Goal: Navigation & Orientation: Find specific page/section

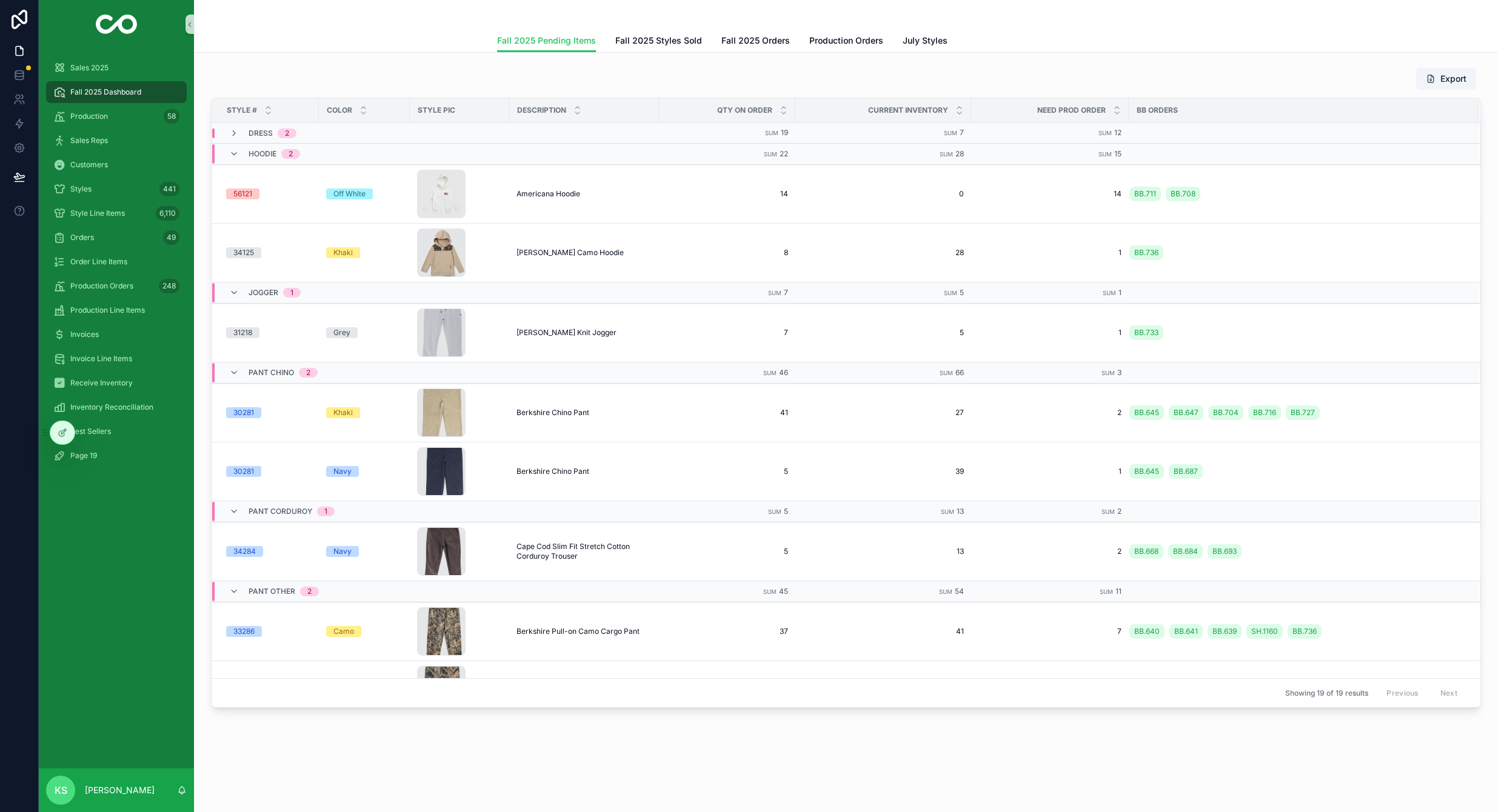
click at [749, 44] on span "Fall 2025 Orders" at bounding box center [756, 41] width 69 height 12
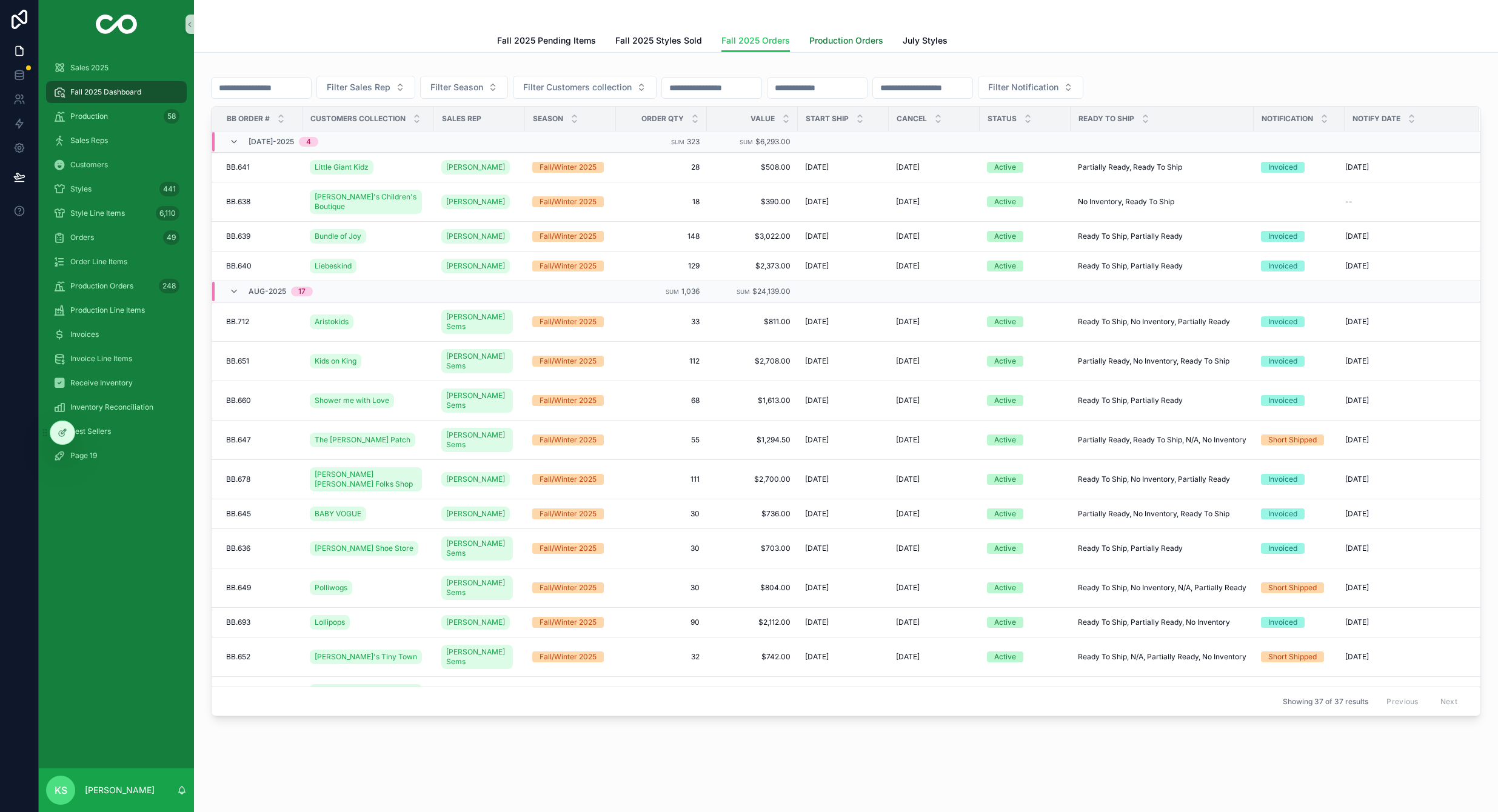
click at [841, 41] on span "Production Orders" at bounding box center [846, 41] width 74 height 12
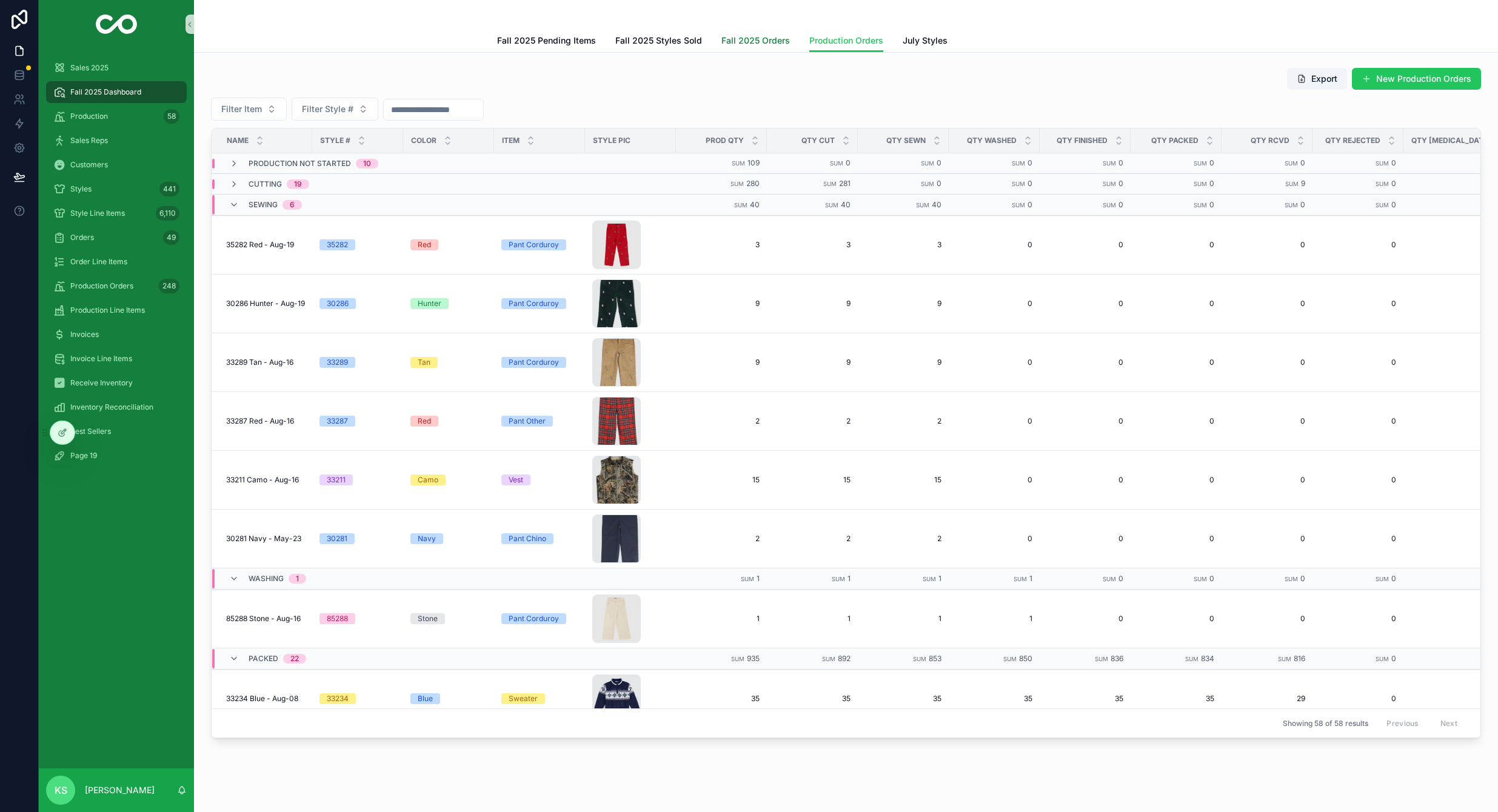
click at [722, 45] on span "Fall 2025 Orders" at bounding box center [756, 41] width 69 height 12
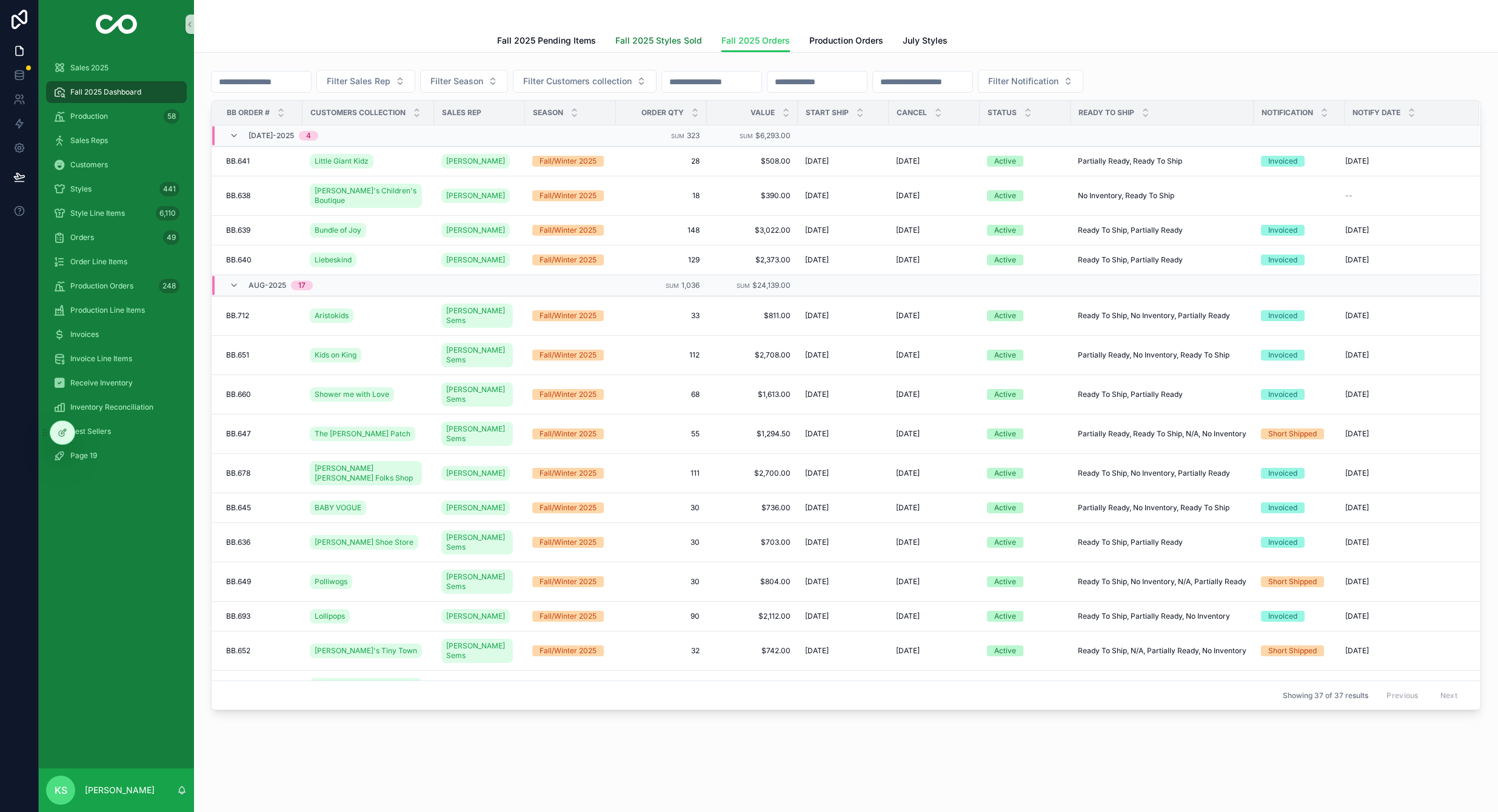
click at [674, 43] on span "Fall 2025 Styles Sold" at bounding box center [658, 41] width 87 height 12
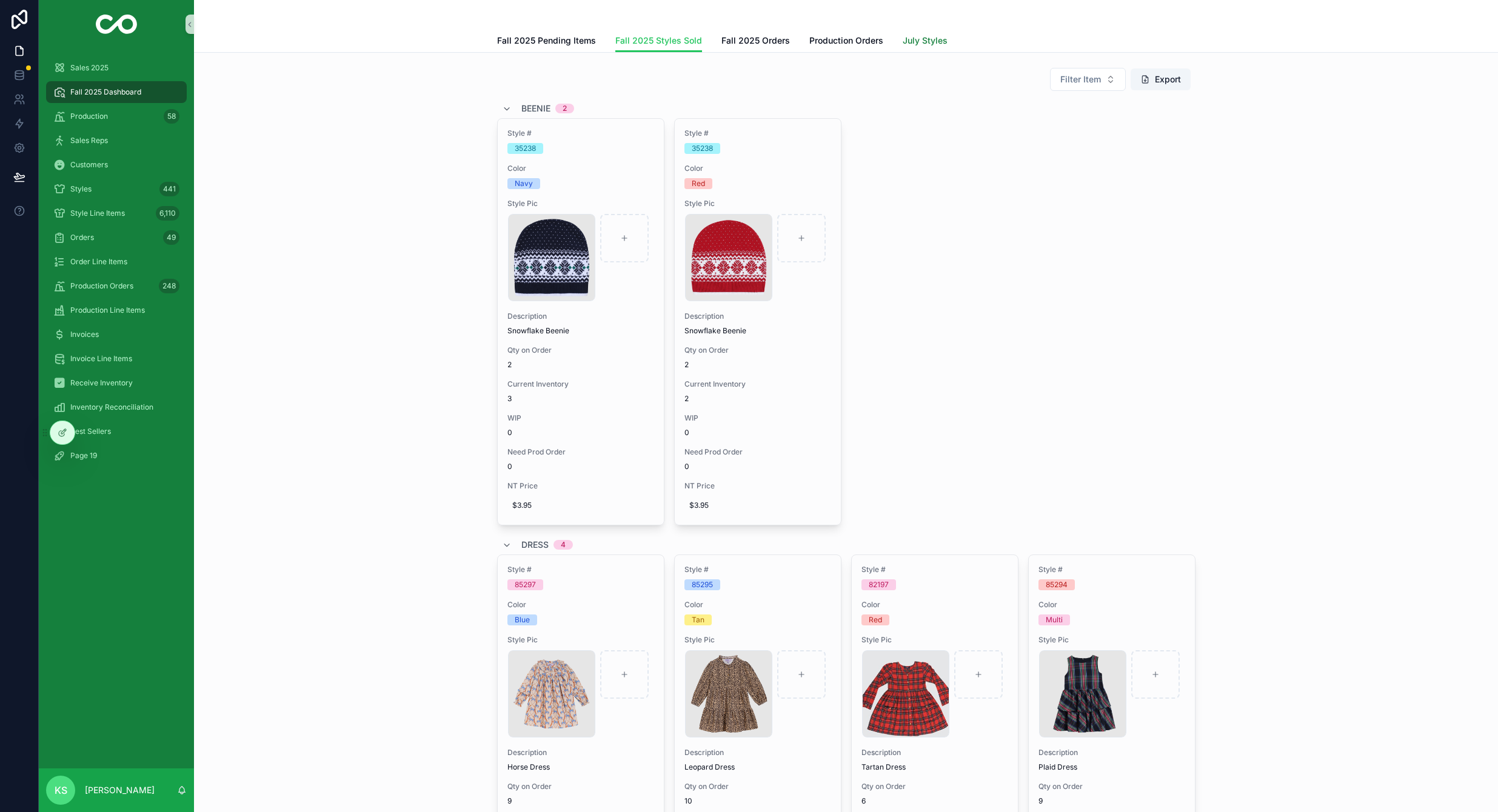
click at [909, 37] on span "July Styles" at bounding box center [925, 41] width 45 height 12
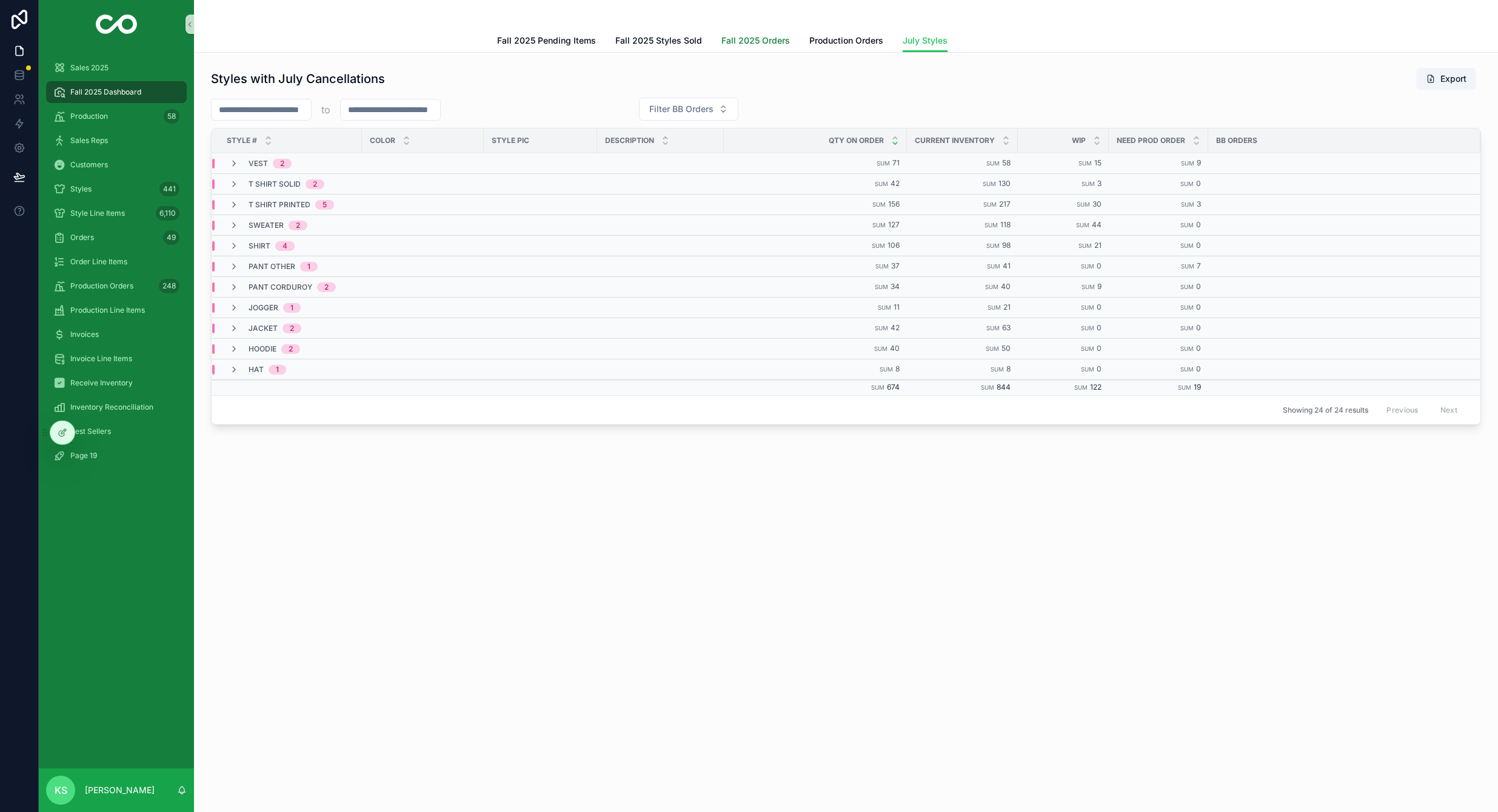
click at [768, 45] on span "Fall 2025 Orders" at bounding box center [756, 41] width 69 height 12
click at [125, 94] on span "Fall 2025 Dashboard" at bounding box center [106, 92] width 71 height 10
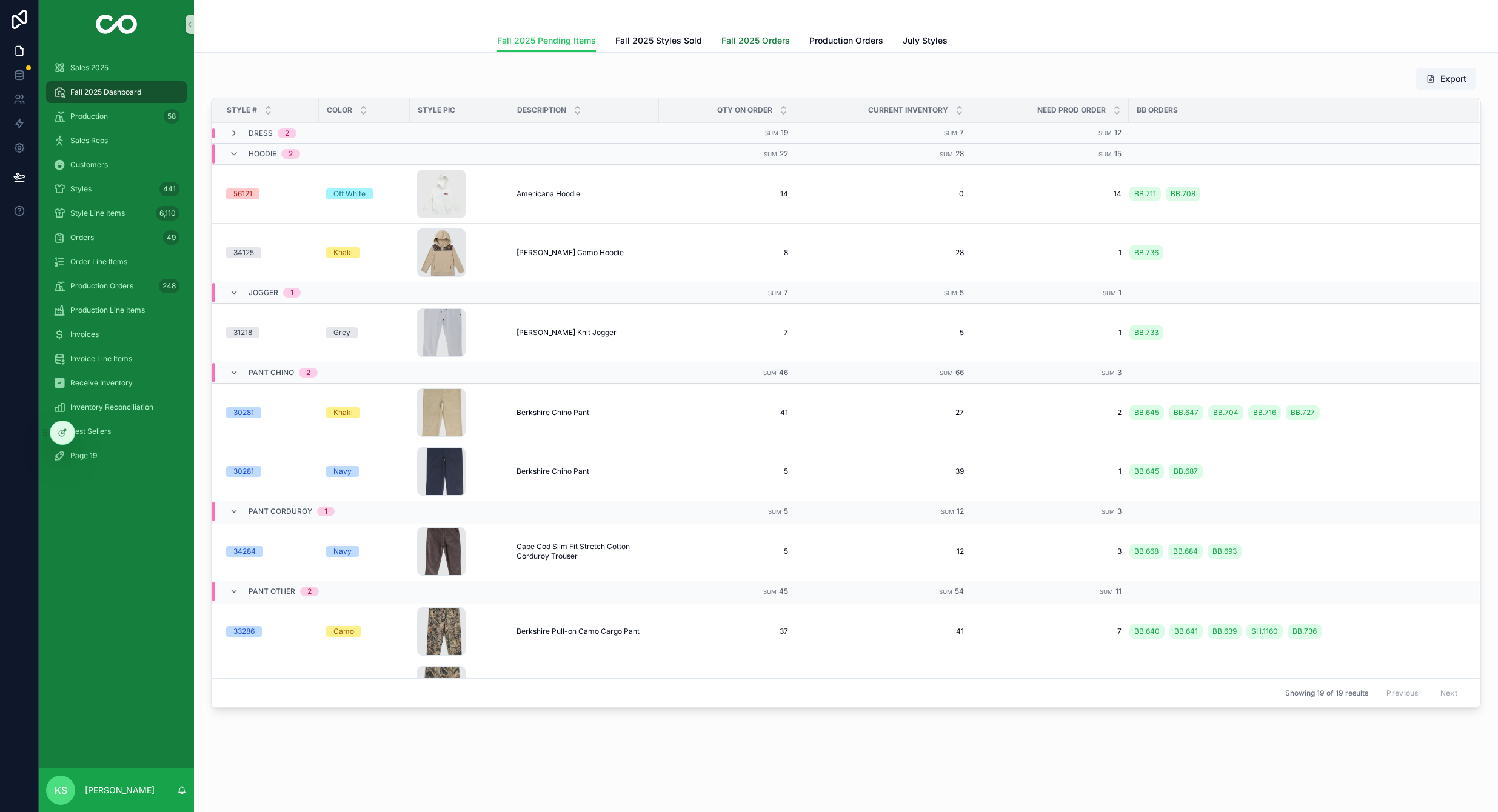
click at [758, 47] on link "Fall 2025 Orders" at bounding box center [756, 42] width 69 height 24
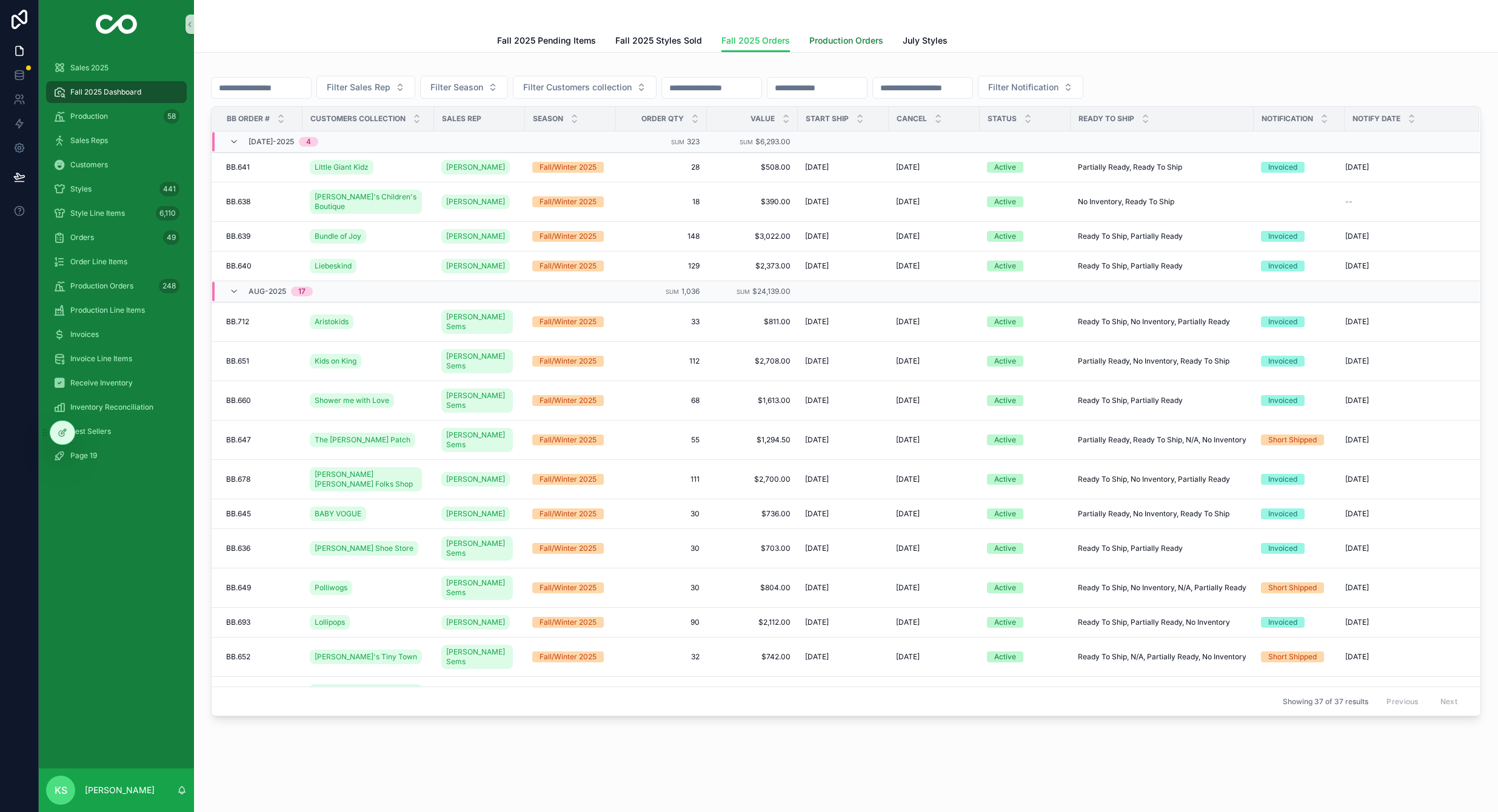
click at [853, 41] on span "Production Orders" at bounding box center [846, 41] width 74 height 12
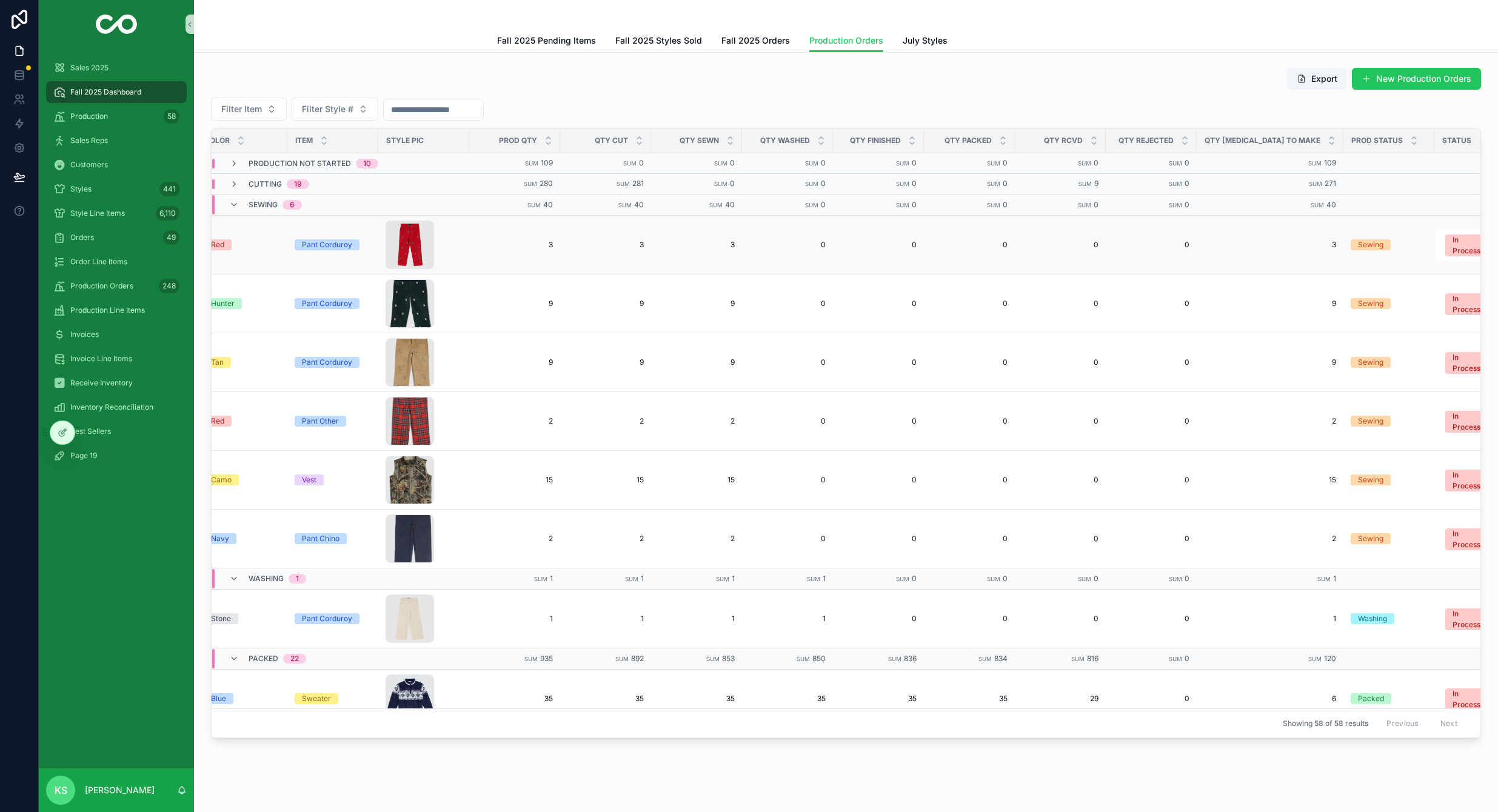
scroll to position [0, 206]
click at [231, 201] on icon "scrollable content" at bounding box center [234, 204] width 10 height 10
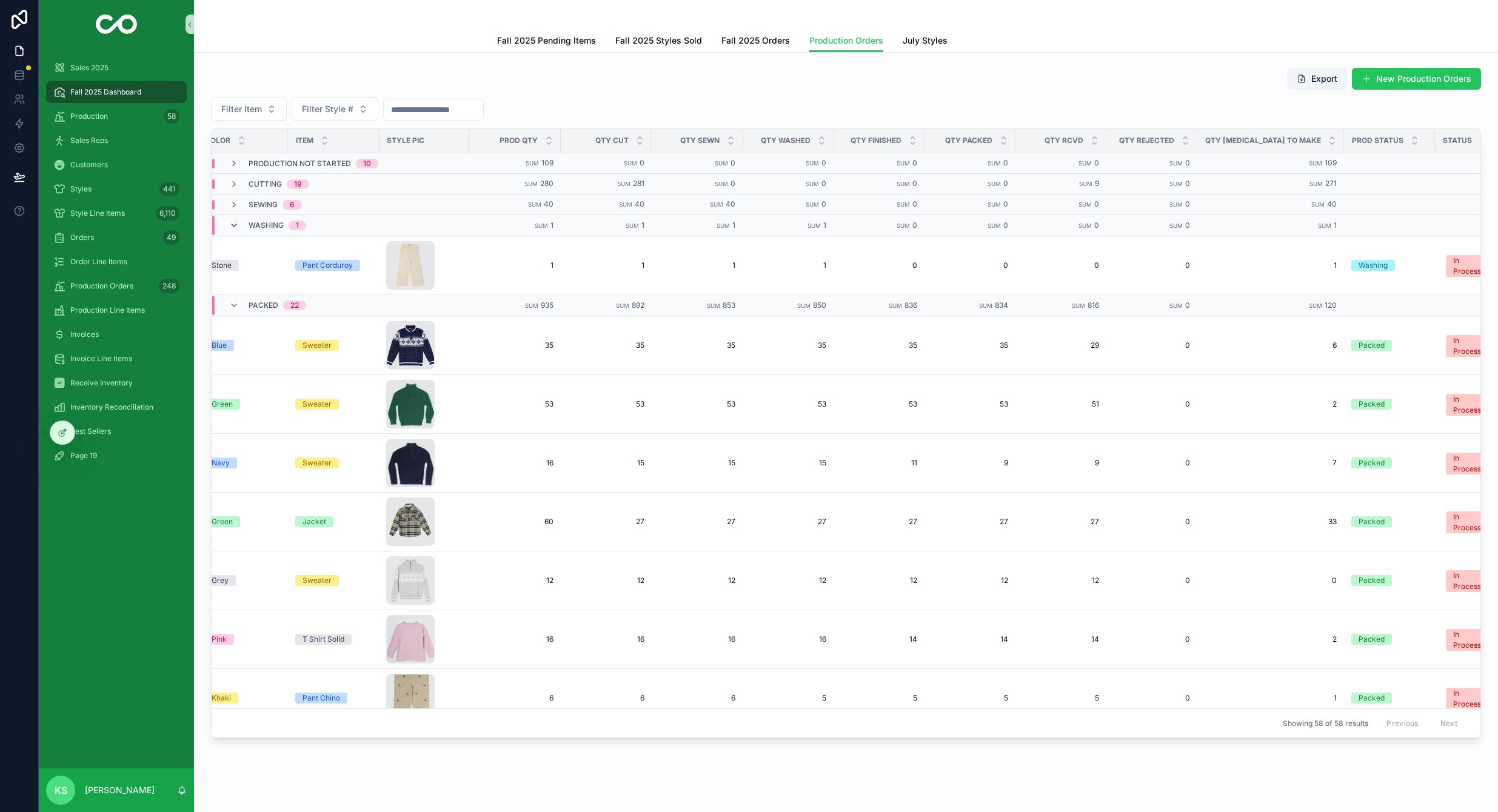
click at [231, 224] on icon "scrollable content" at bounding box center [234, 225] width 10 height 10
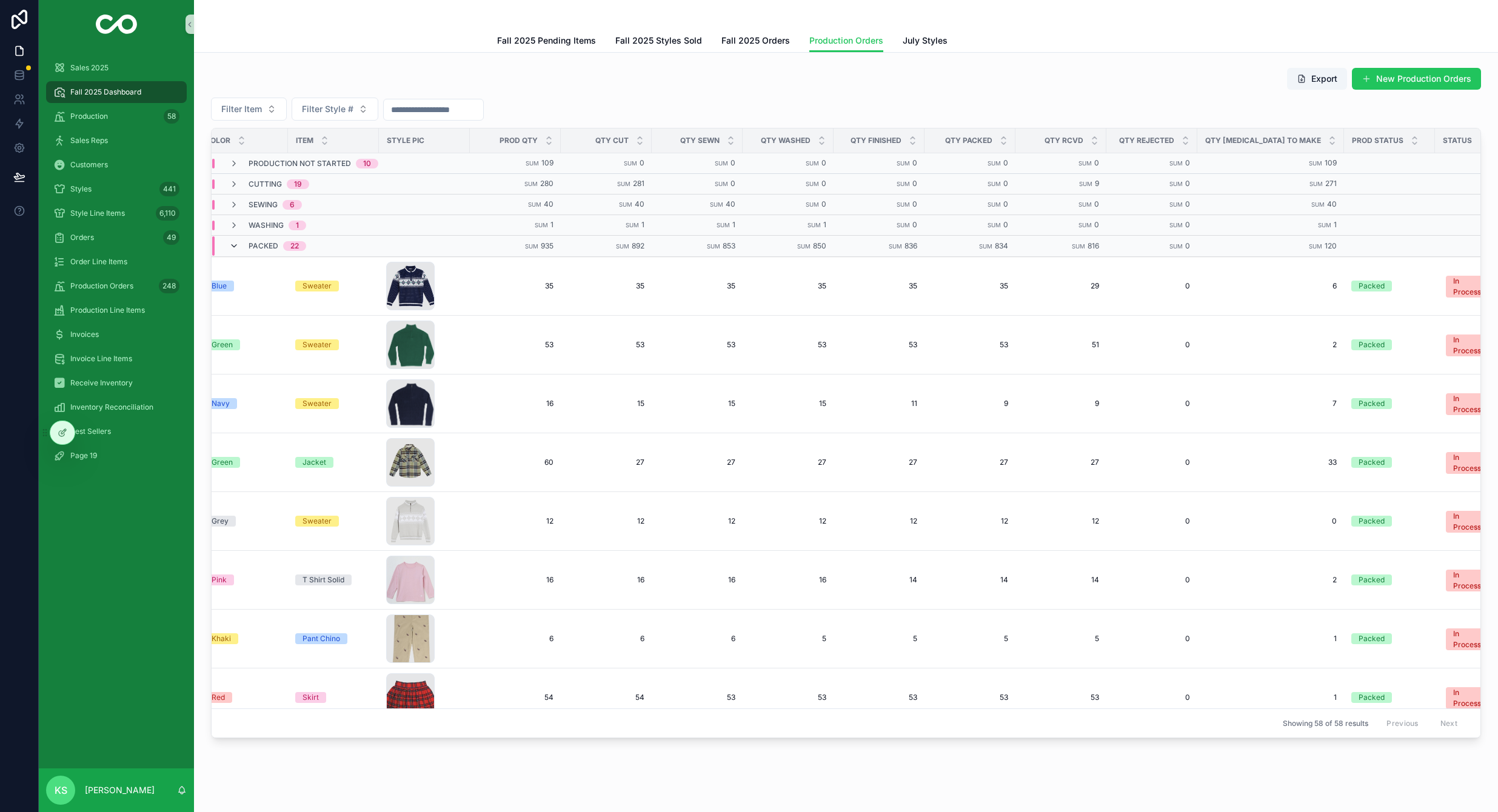
click at [232, 251] on span "scrollable content" at bounding box center [234, 246] width 10 height 10
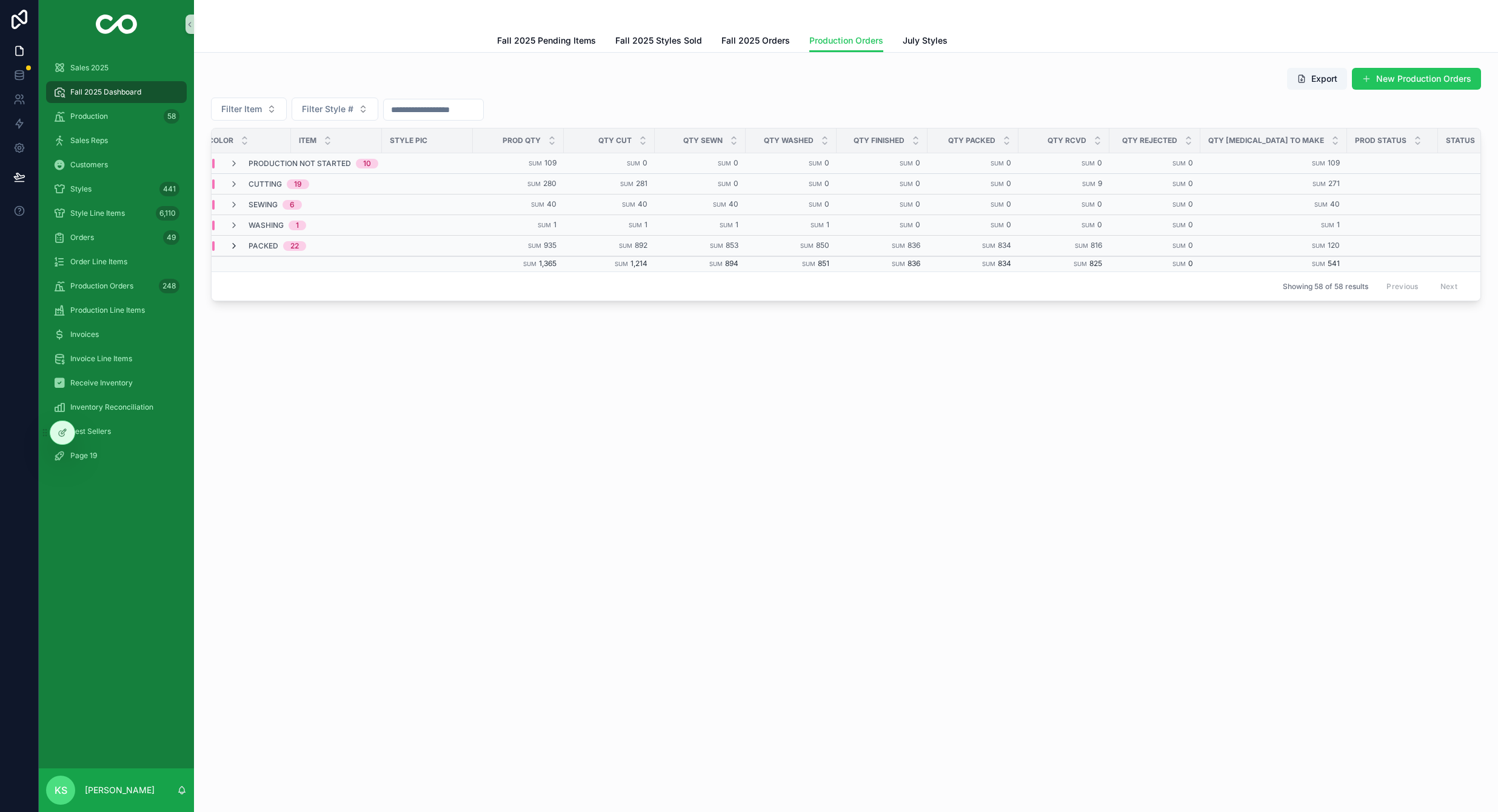
click at [234, 246] on icon "scrollable content" at bounding box center [234, 246] width 10 height 10
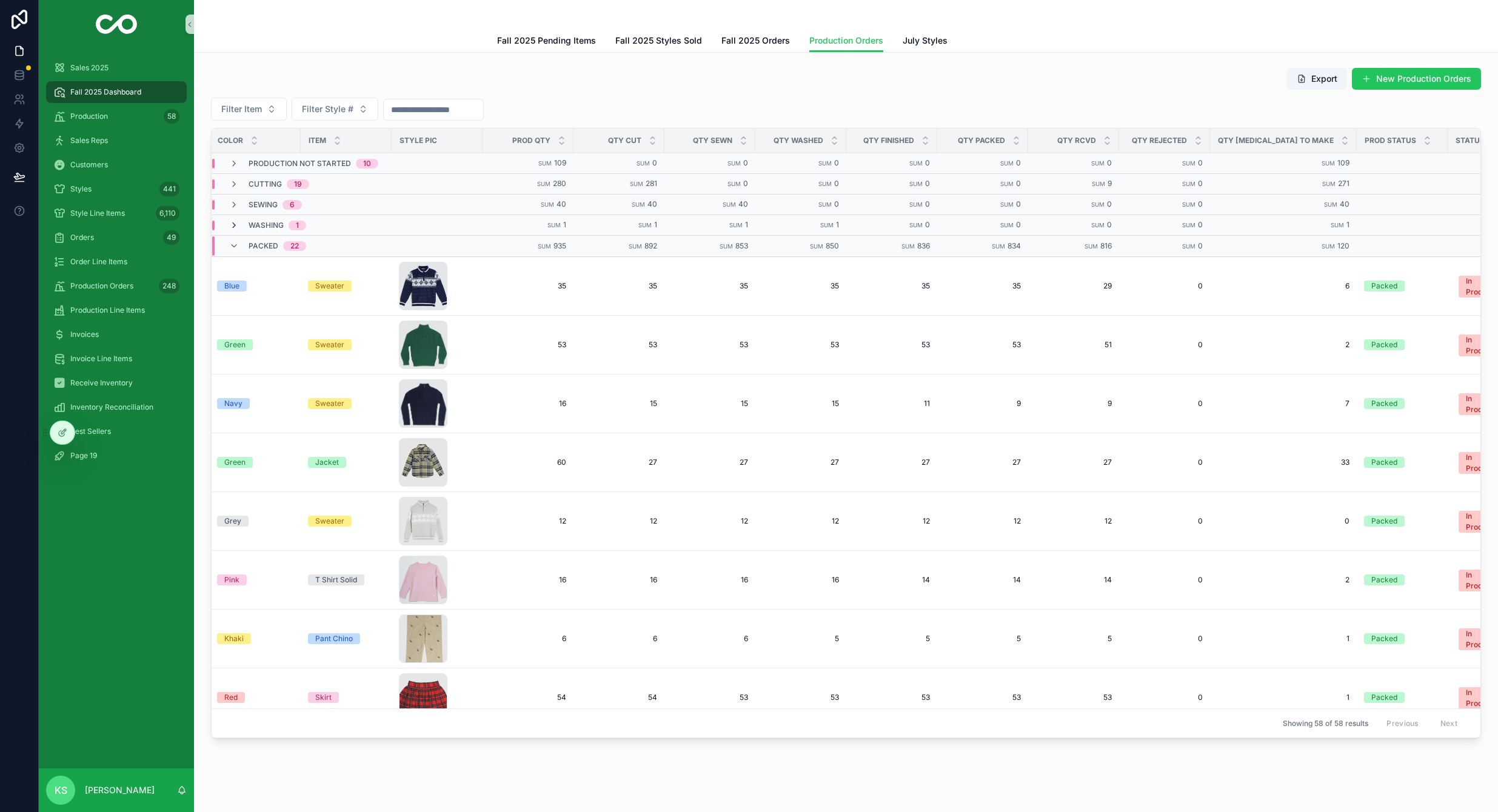
click at [232, 225] on icon "scrollable content" at bounding box center [234, 225] width 10 height 10
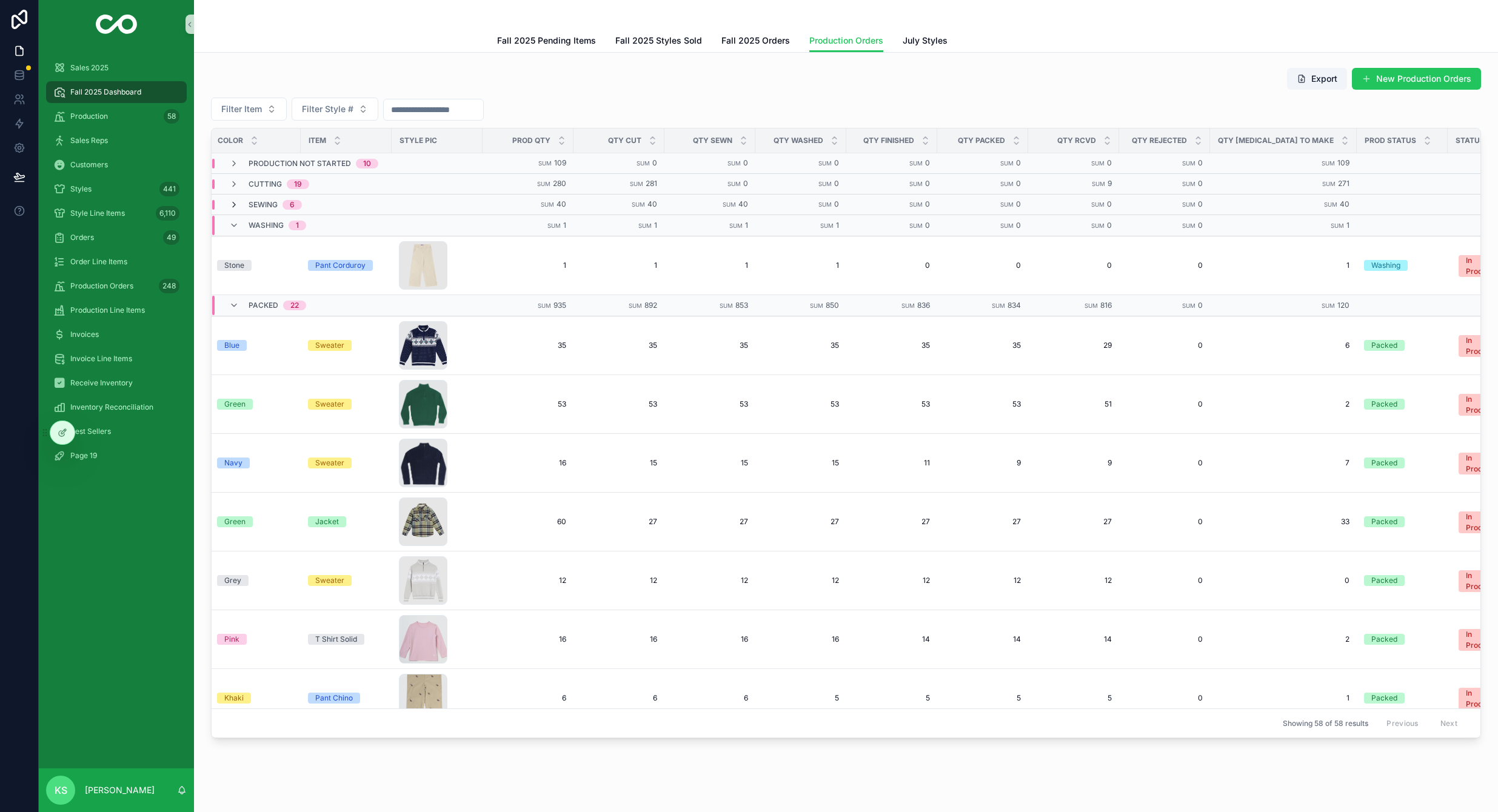
click at [234, 207] on icon "scrollable content" at bounding box center [234, 204] width 10 height 10
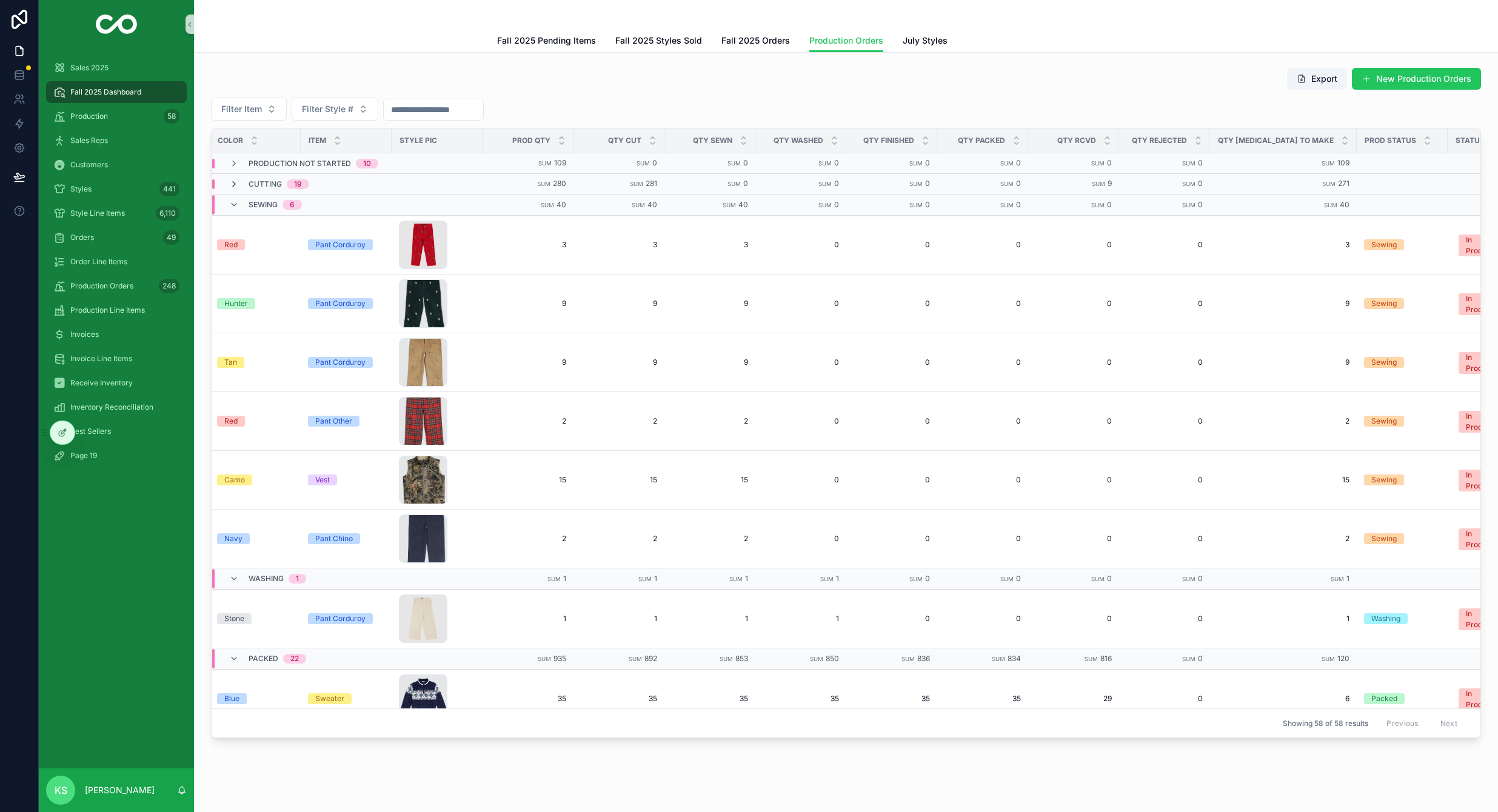
click at [235, 184] on icon "scrollable content" at bounding box center [234, 184] width 10 height 10
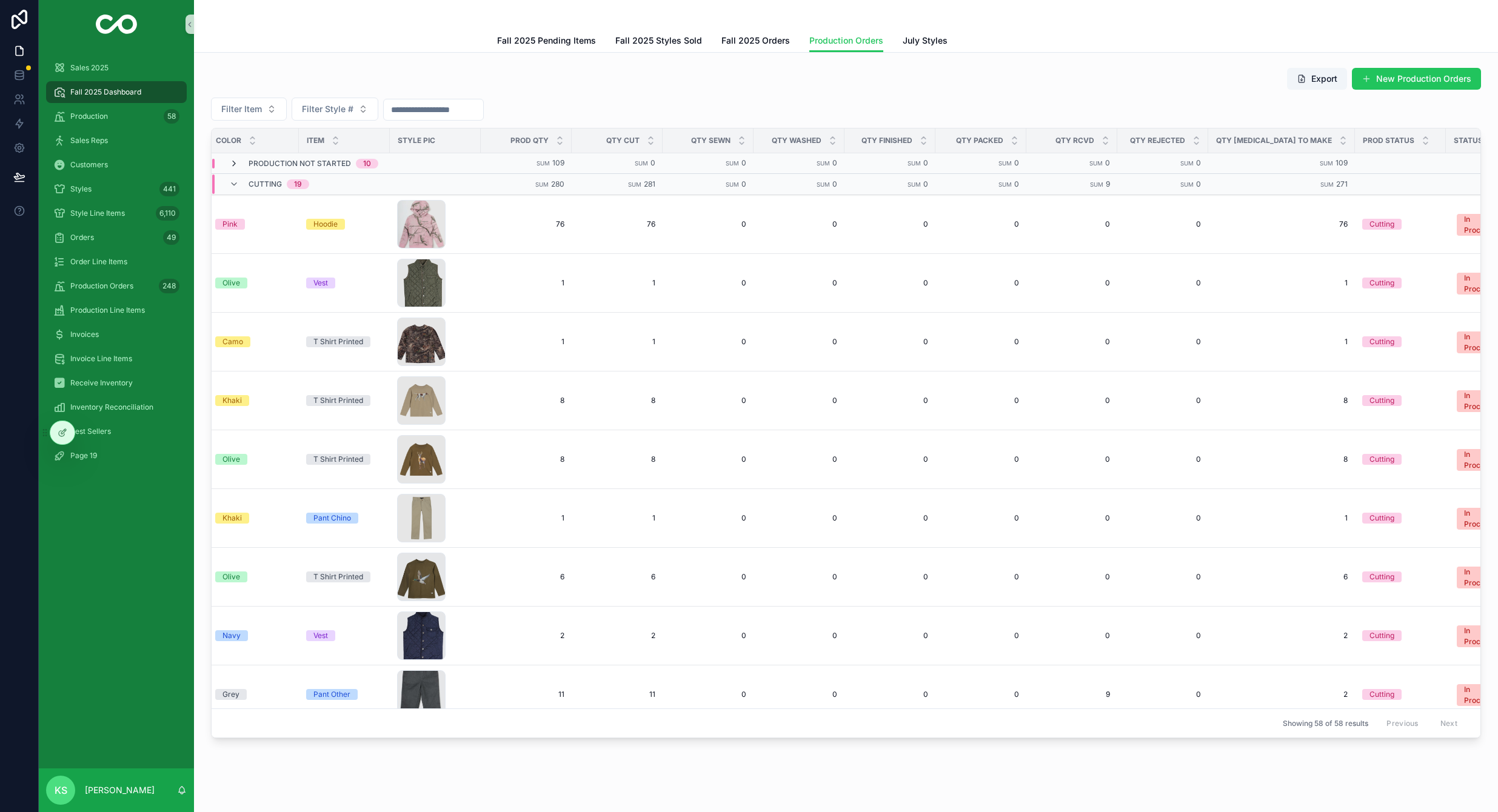
click at [235, 163] on icon "scrollable content" at bounding box center [234, 163] width 10 height 10
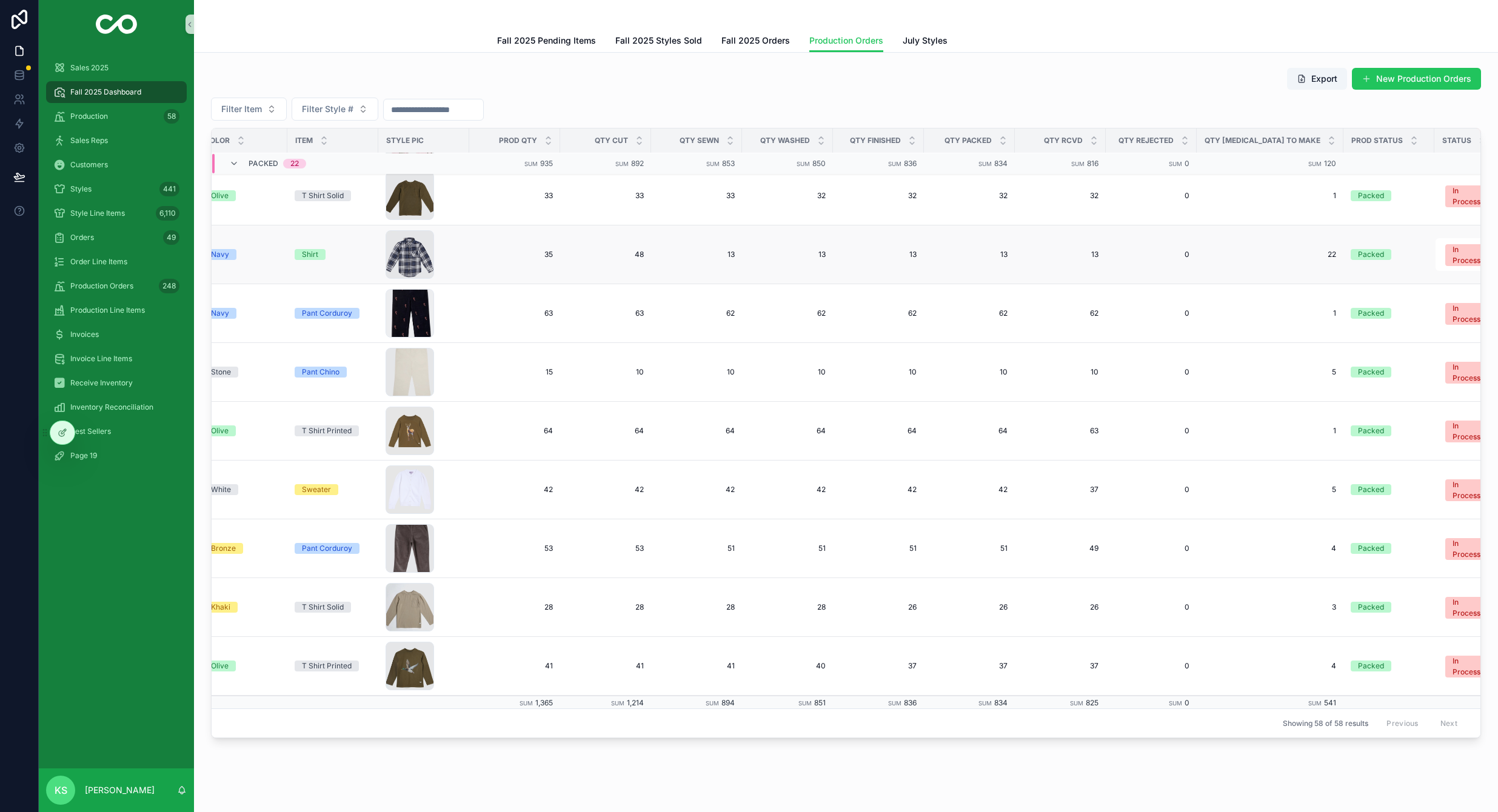
scroll to position [3057, 206]
click at [739, 37] on span "Fall 2025 Orders" at bounding box center [756, 41] width 69 height 12
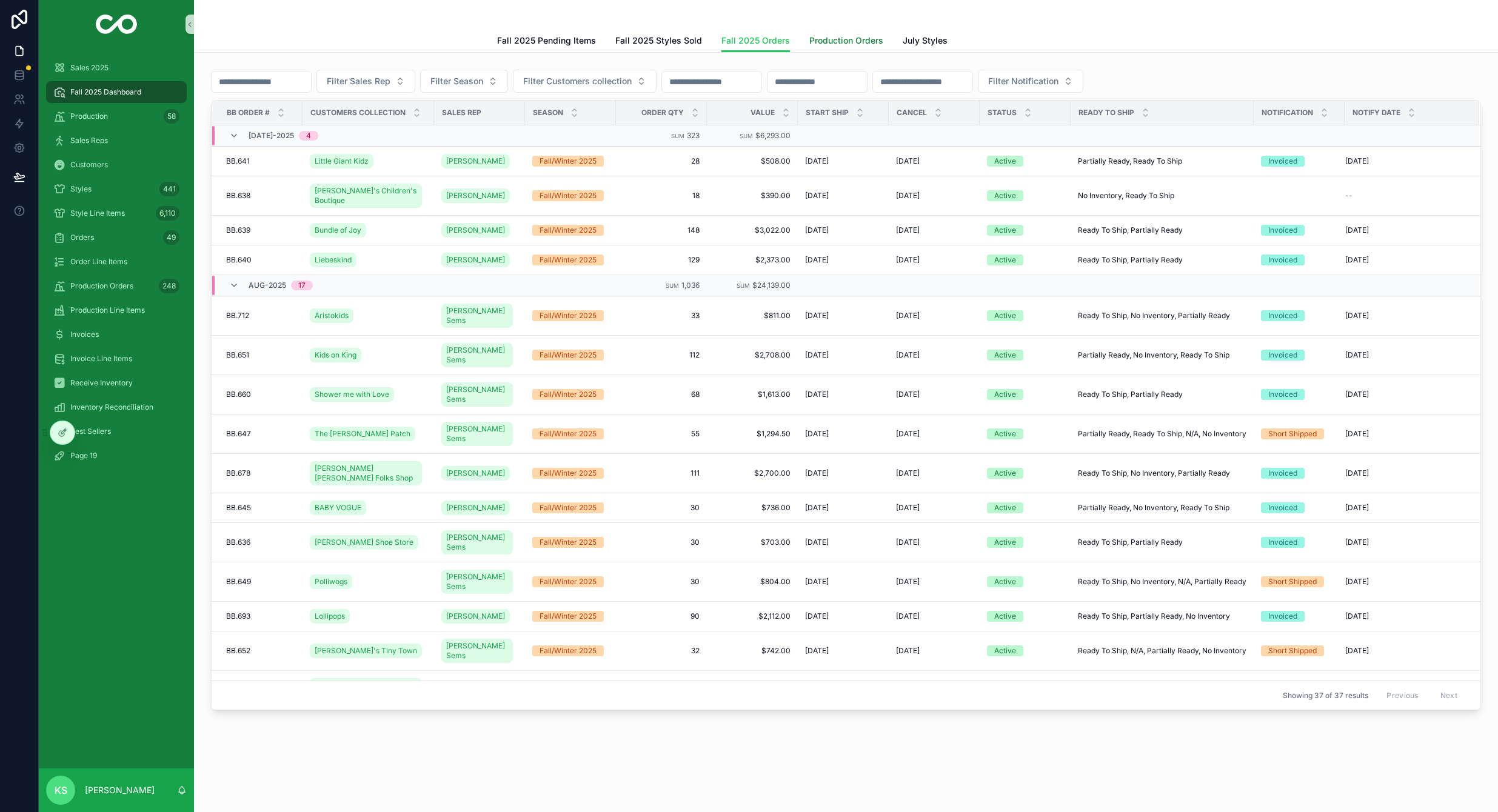
click at [827, 42] on span "Production Orders" at bounding box center [846, 41] width 74 height 12
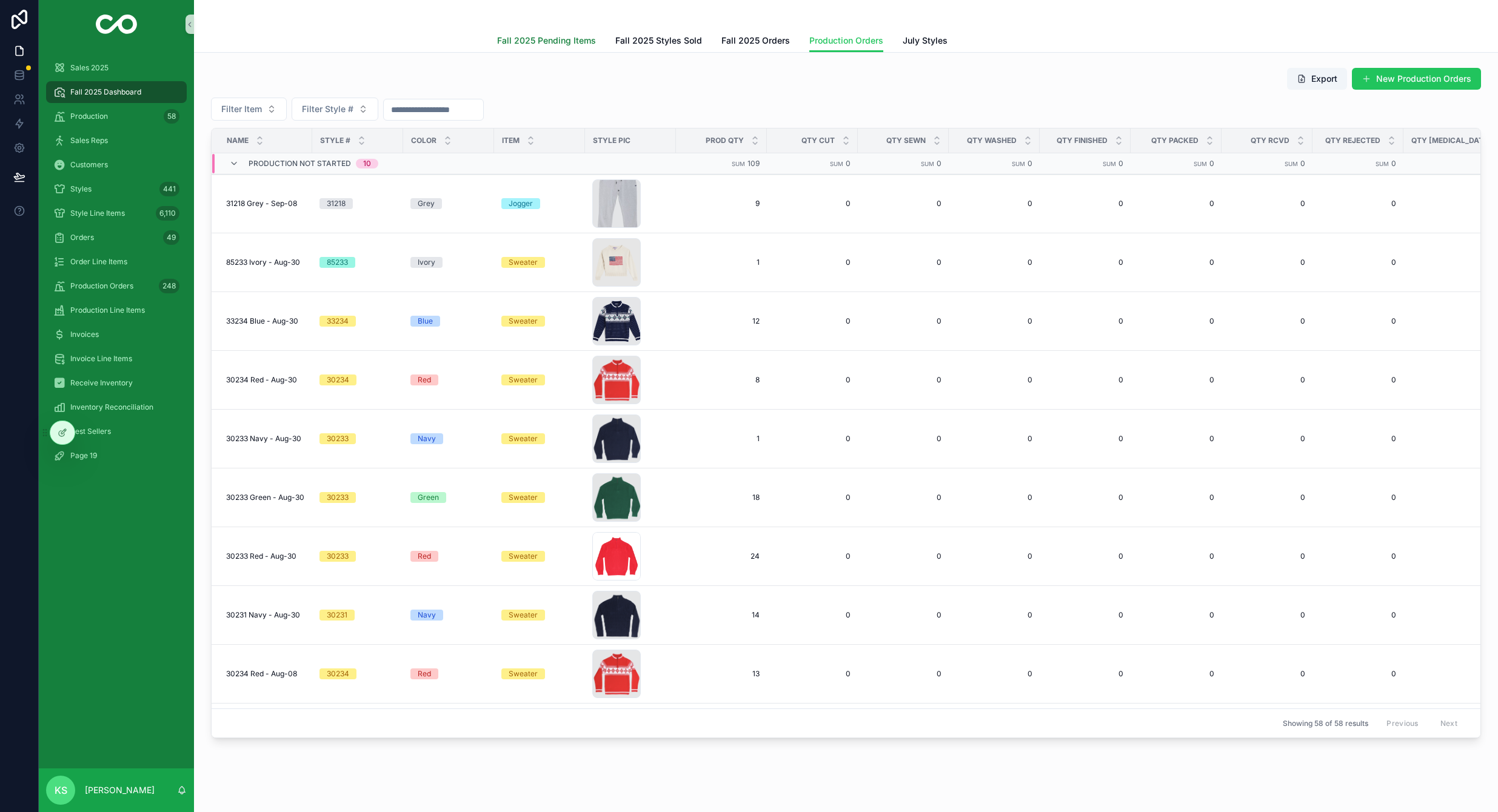
click at [536, 37] on span "Fall 2025 Pending Items" at bounding box center [546, 41] width 99 height 12
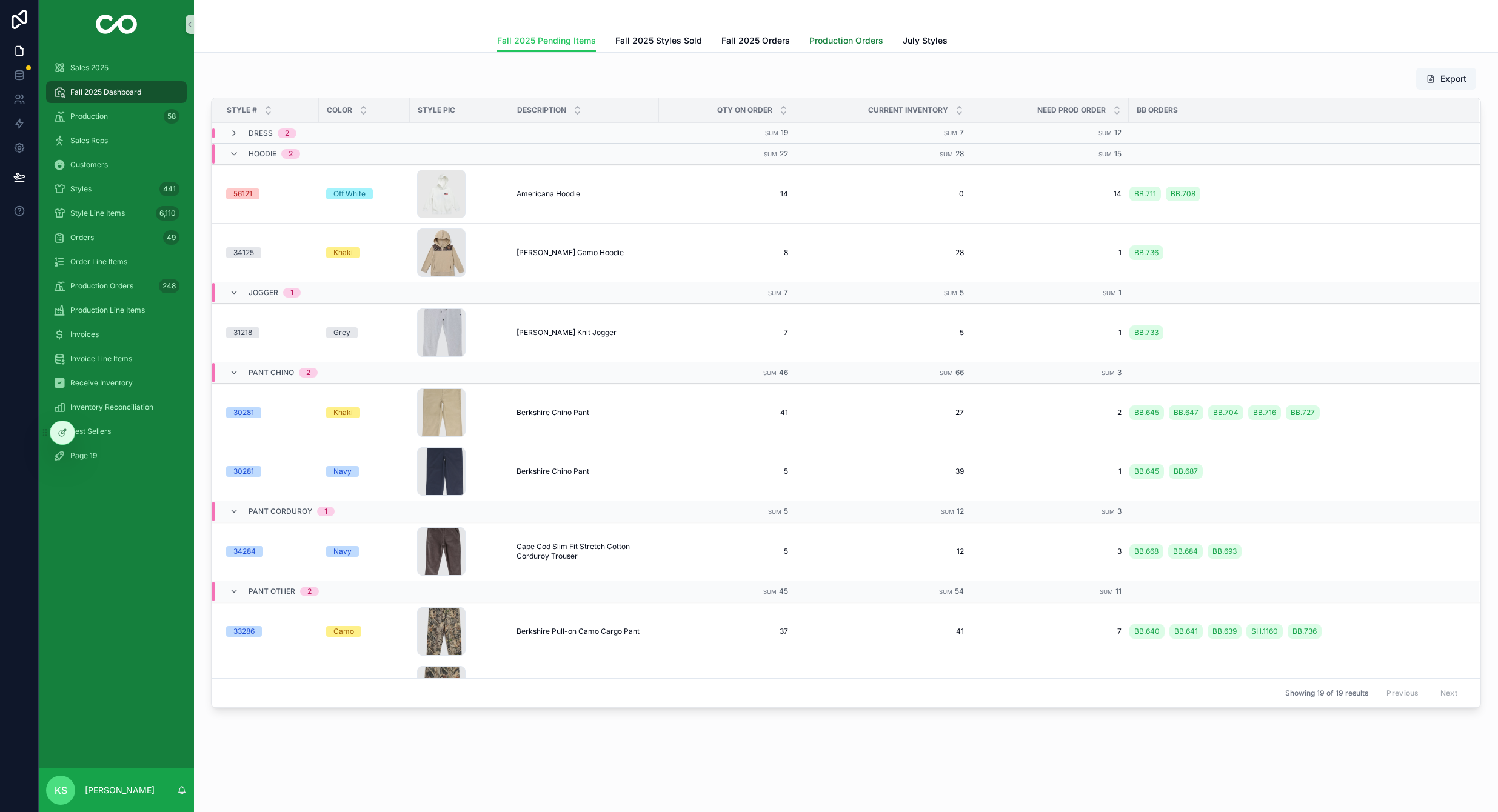
click at [860, 42] on span "Production Orders" at bounding box center [846, 41] width 74 height 12
